Goal: Check status

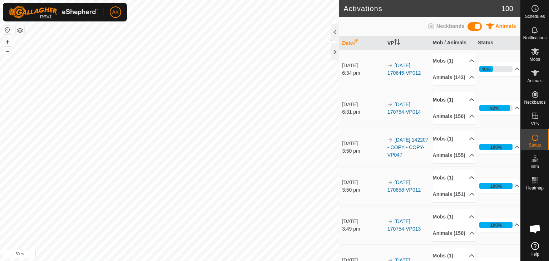
click at [440, 103] on p-accordion-header "Mobs (1)" at bounding box center [454, 100] width 42 height 16
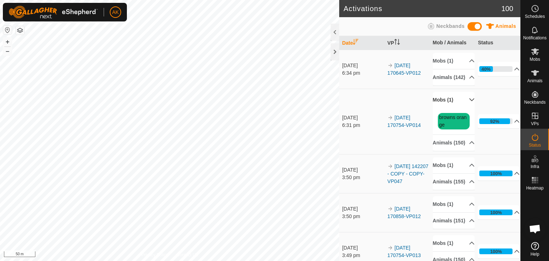
click at [440, 107] on p-accordion-header "Mobs (1)" at bounding box center [454, 100] width 42 height 16
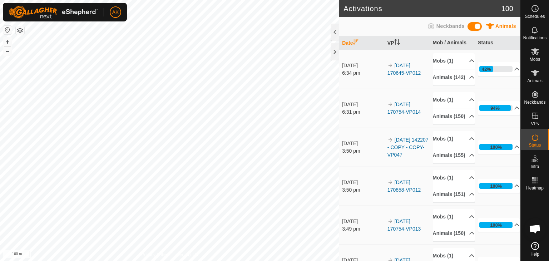
click at [356, 126] on div "Activations 100 Animals Neckbands Date VP Mob / Animals Status 30 Aug 2025 6:34…" at bounding box center [260, 130] width 520 height 261
click at [353, 126] on td "30 Aug 2025 6:31 pm" at bounding box center [361, 108] width 45 height 39
click at [444, 120] on p-accordion-header "Animals (150)" at bounding box center [454, 116] width 42 height 16
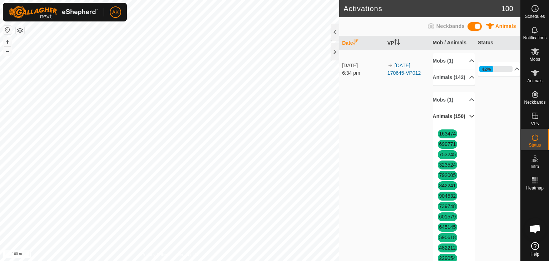
click at [444, 120] on p-accordion-header "Animals (150)" at bounding box center [454, 116] width 42 height 16
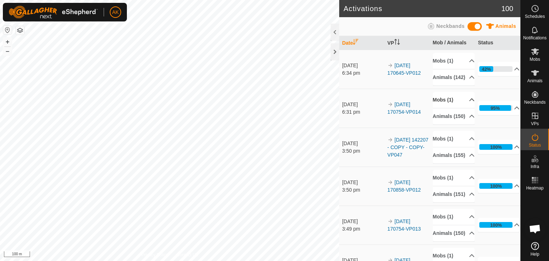
click at [444, 107] on p-accordion-header "Mobs (1)" at bounding box center [454, 100] width 42 height 16
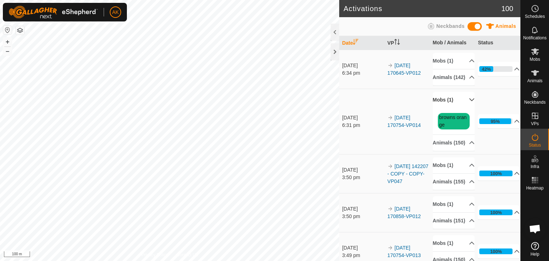
click at [444, 107] on p-accordion-header "Mobs (1)" at bounding box center [454, 100] width 42 height 16
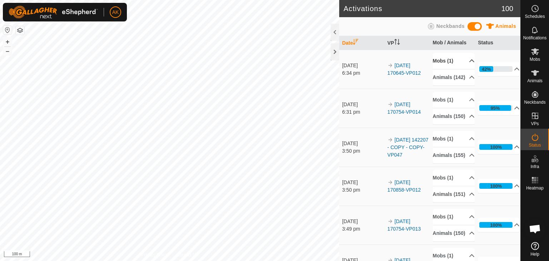
click at [438, 60] on p-accordion-header "Mobs (1)" at bounding box center [454, 61] width 42 height 16
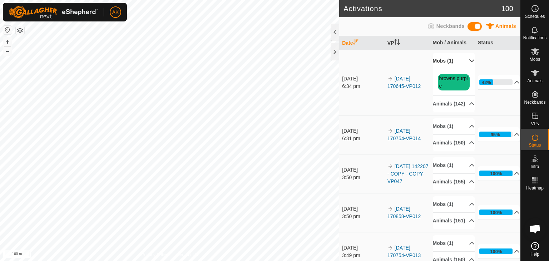
click at [438, 60] on p-accordion-header "Mobs (1)" at bounding box center [454, 61] width 42 height 16
